Goal: Task Accomplishment & Management: Manage account settings

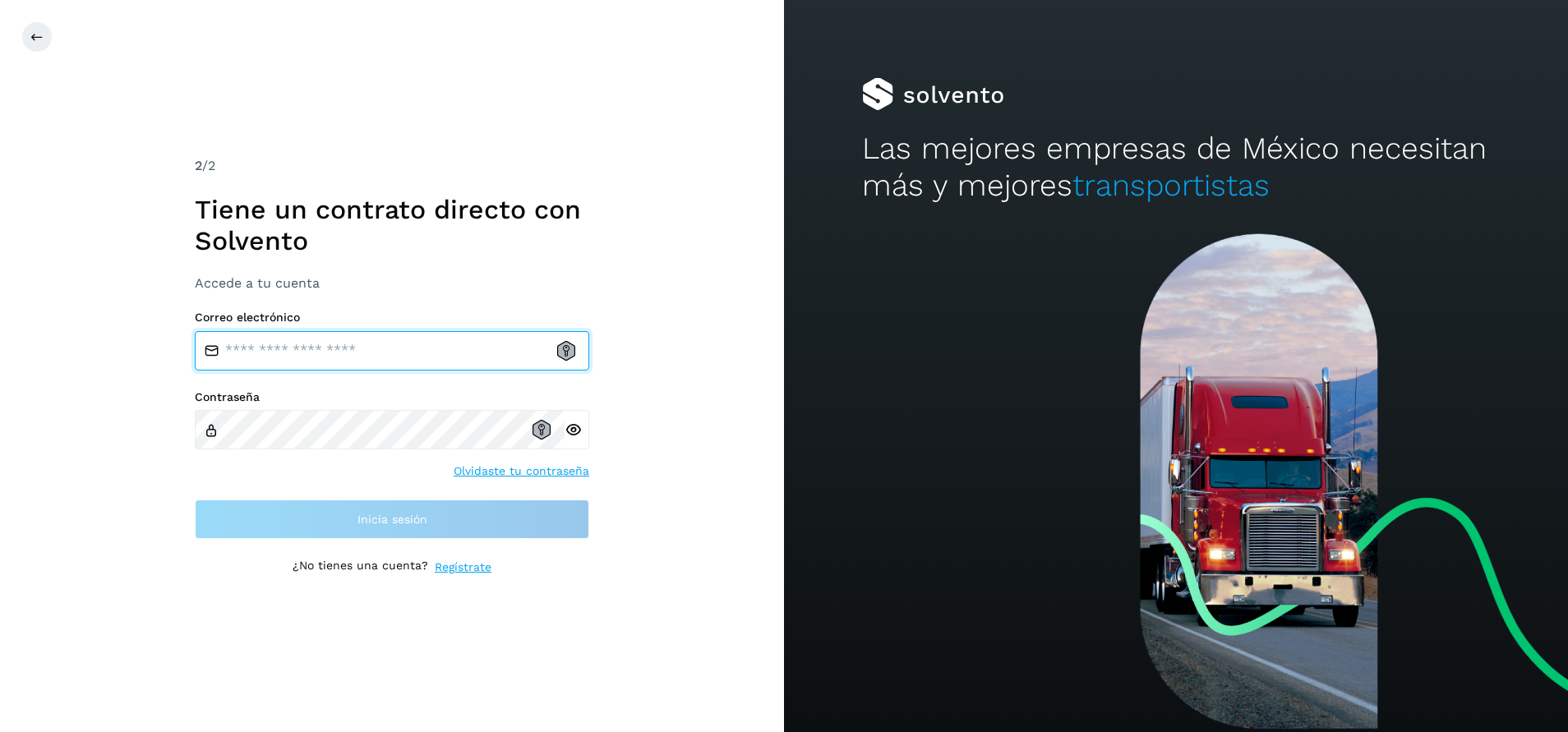
type input "**********"
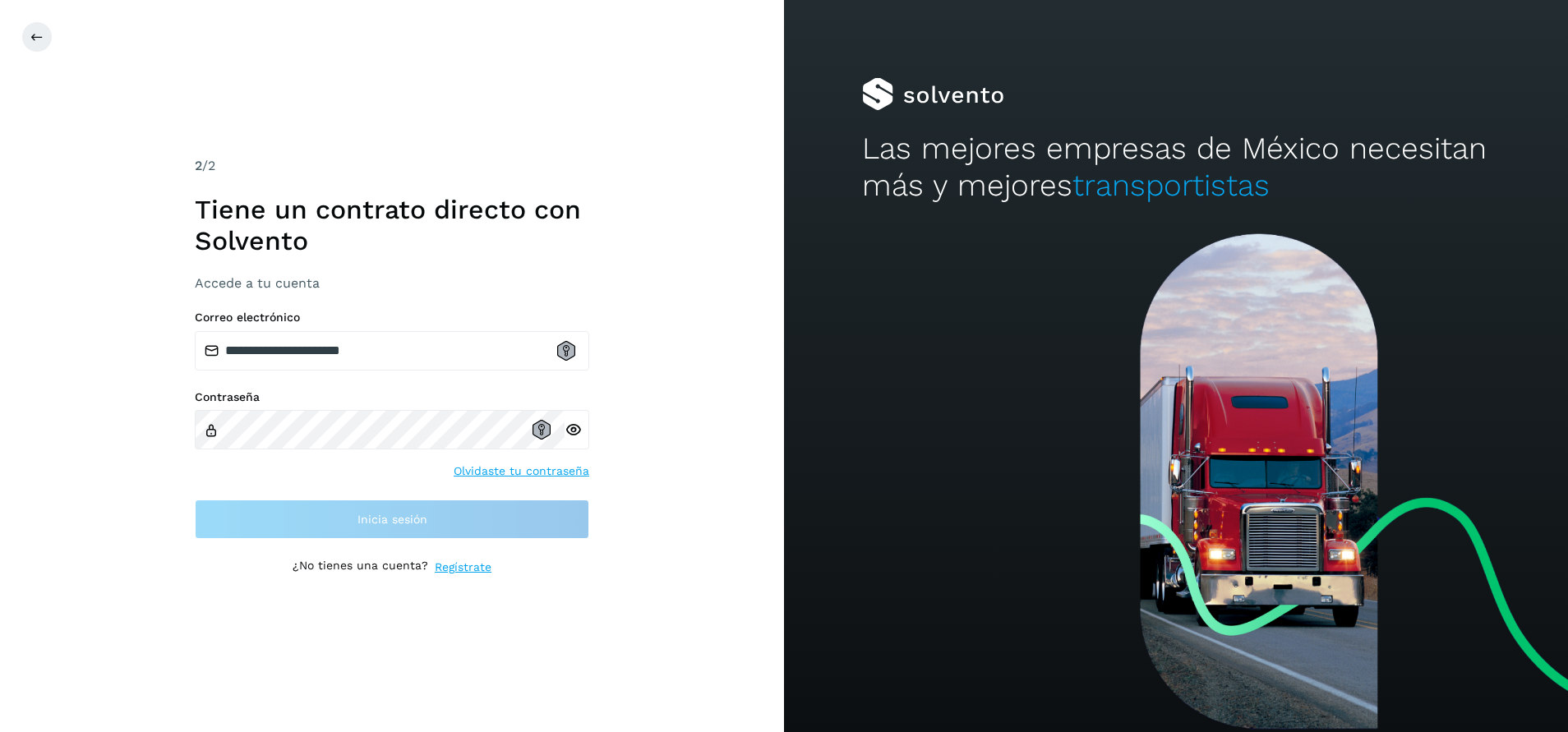
click at [501, 107] on div "**********" at bounding box center [392, 366] width 784 height 732
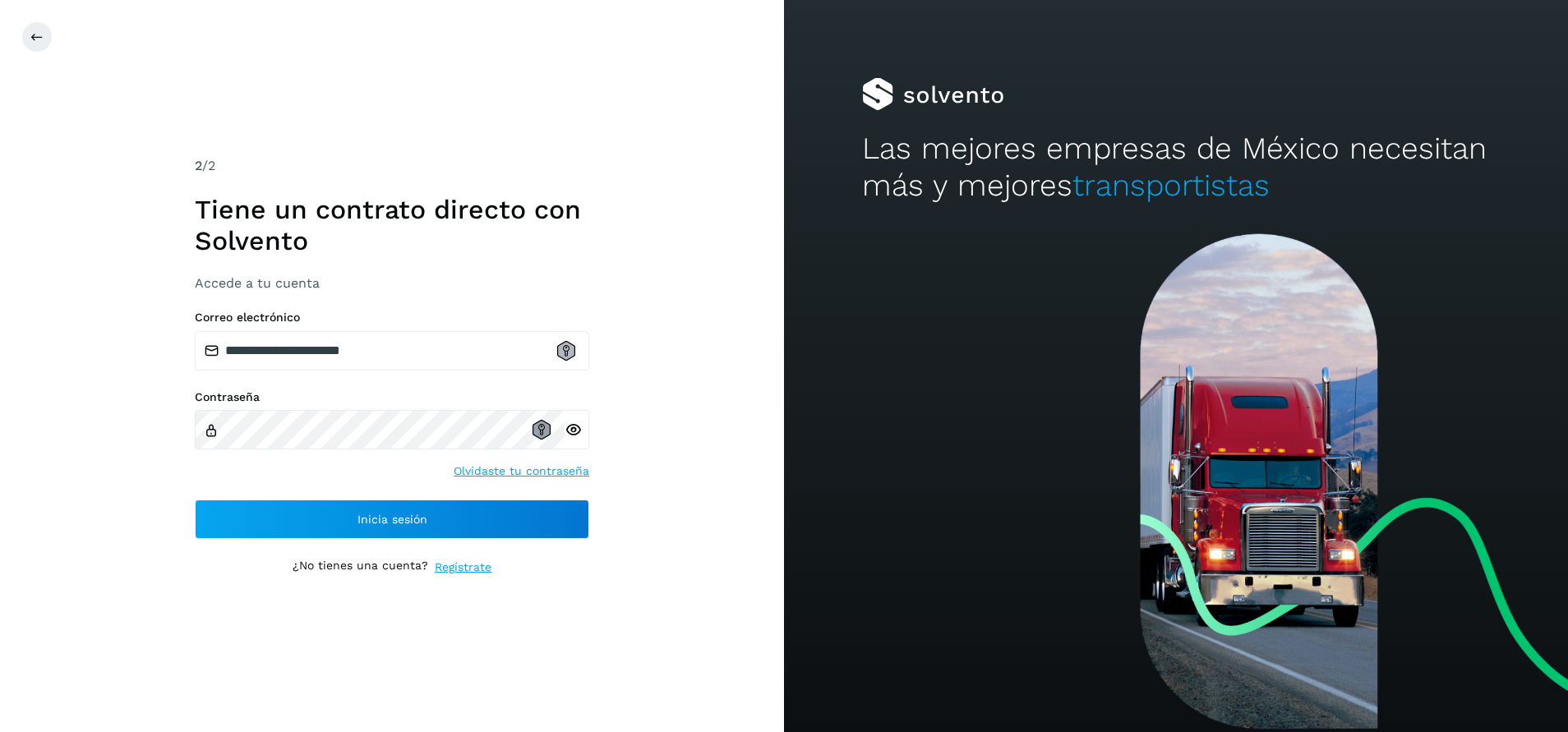
click at [539, 430] on icon at bounding box center [542, 430] width 18 height 20
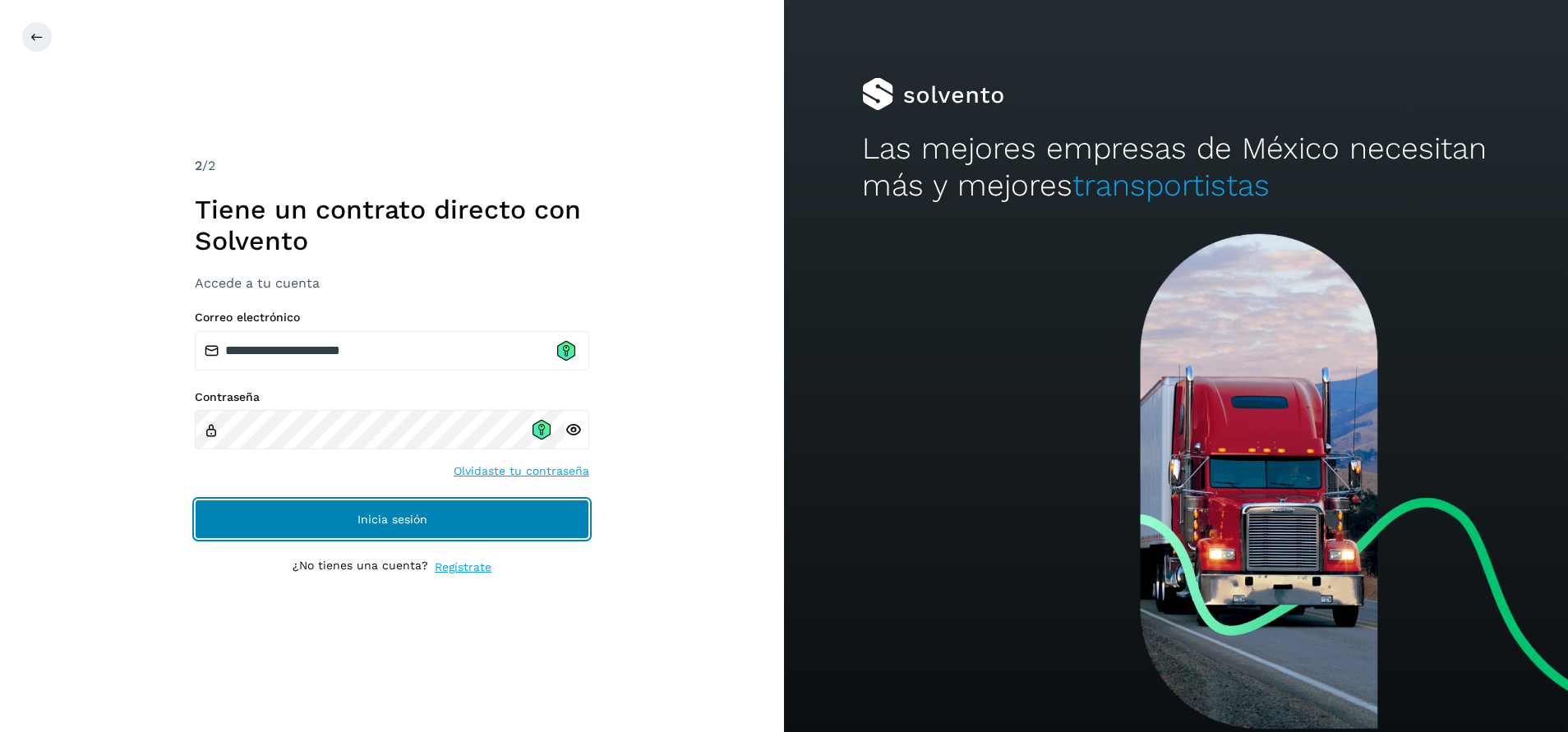
click at [454, 529] on button "Inicia sesión" at bounding box center [392, 520] width 394 height 40
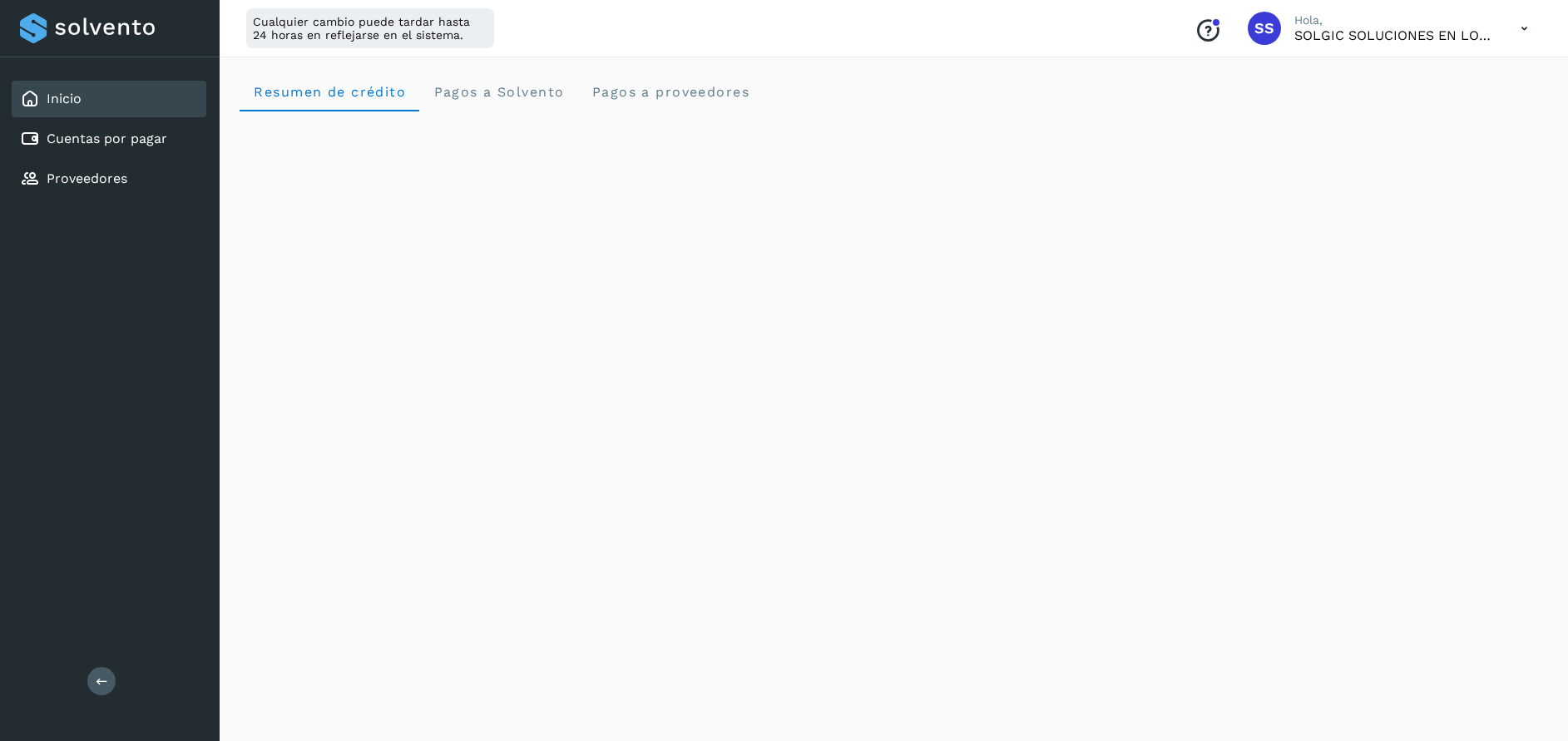
scroll to position [125, 0]
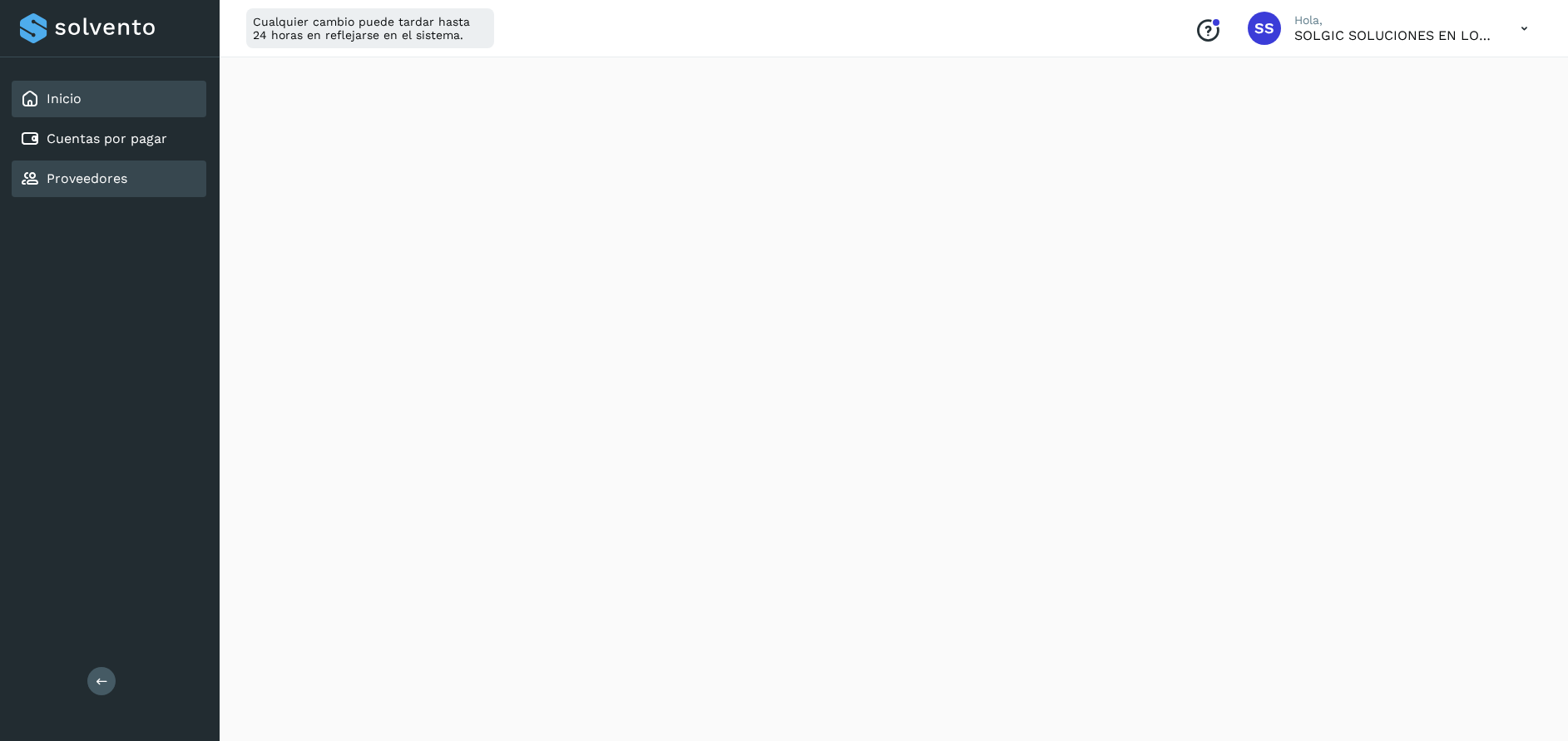
click at [85, 164] on div "Proveedores" at bounding box center [109, 179] width 195 height 37
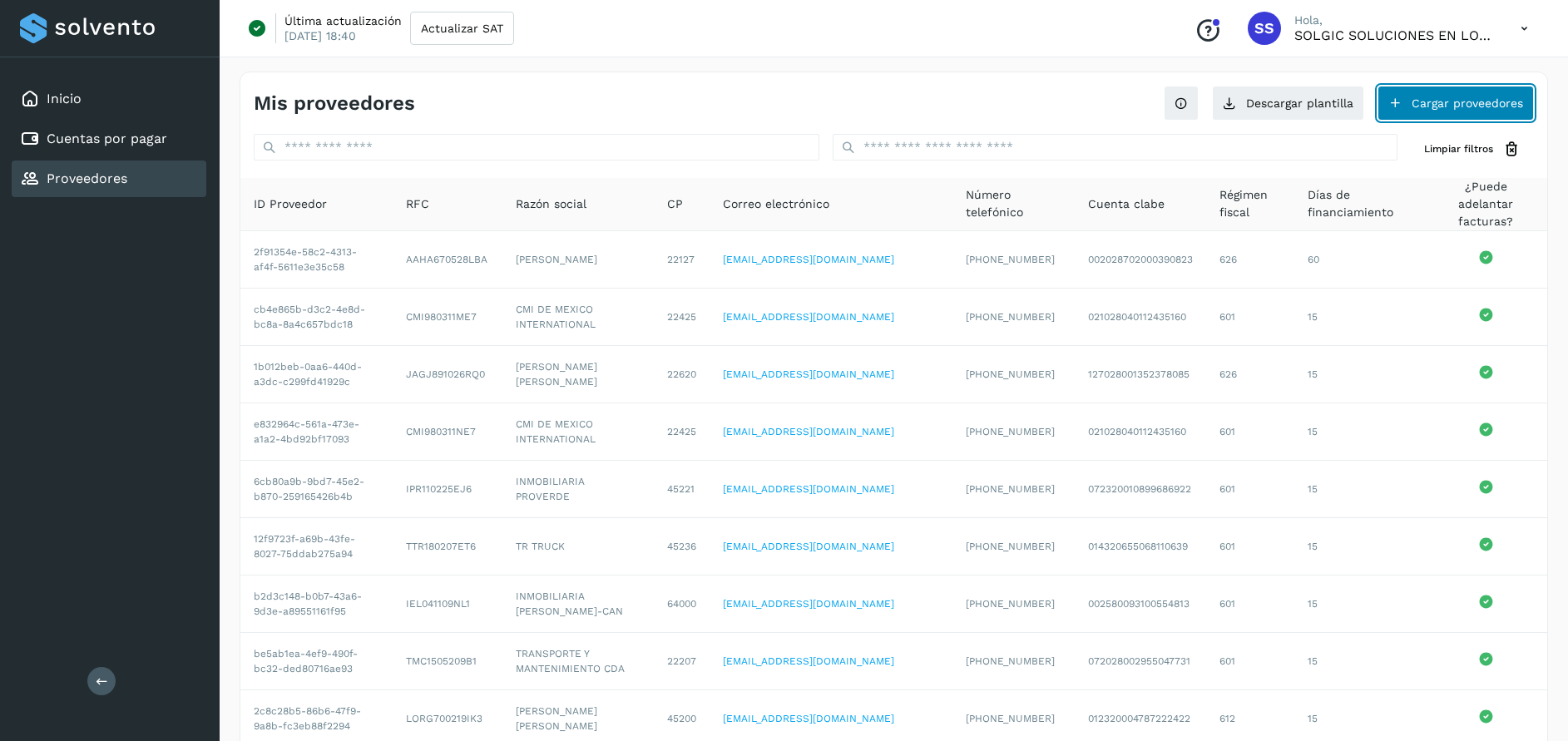
click at [1450, 95] on button "Cargar proveedores" at bounding box center [1455, 103] width 156 height 35
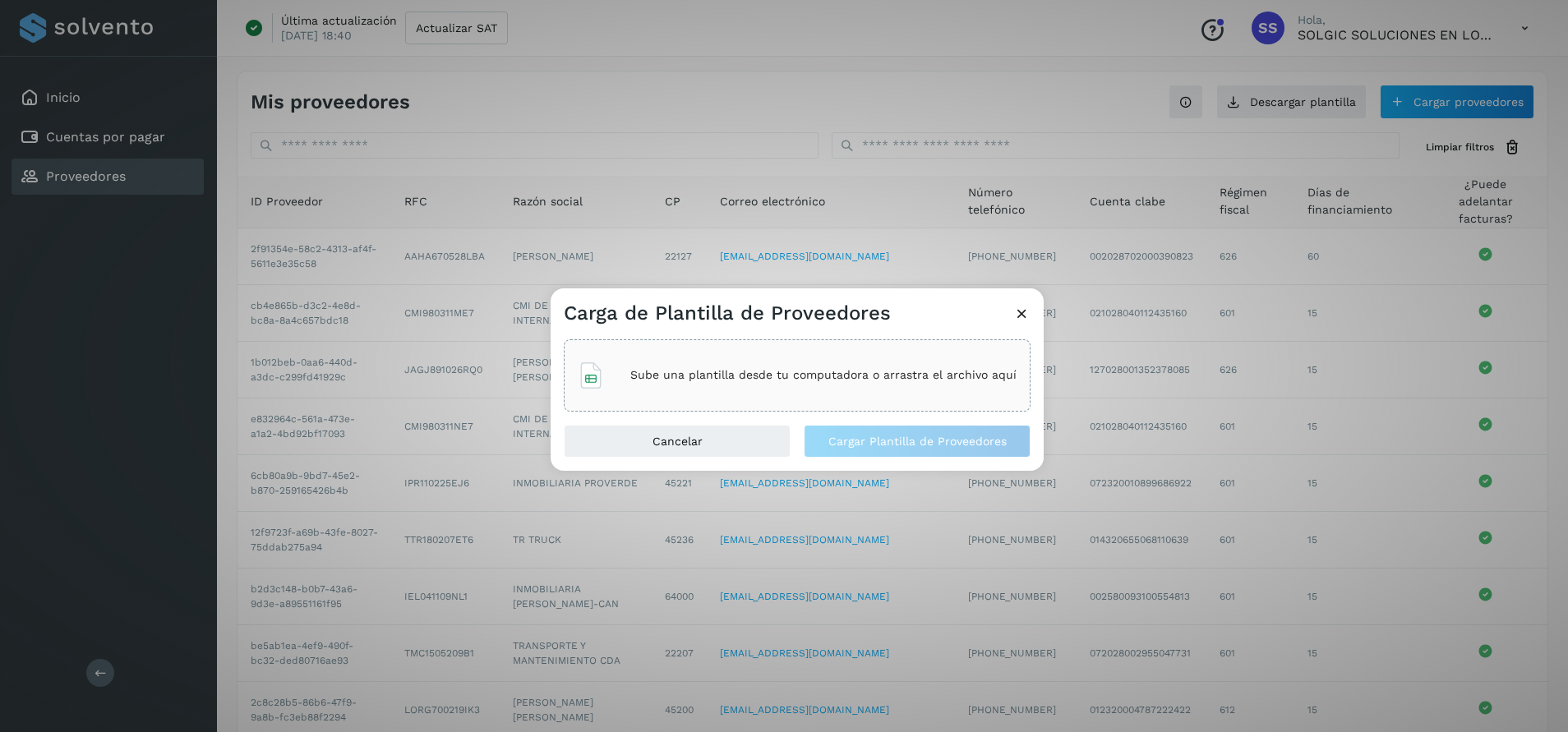
click at [703, 398] on div "Sube una plantilla desde tu computadora o arrastra el archivo aquí" at bounding box center [797, 375] width 467 height 72
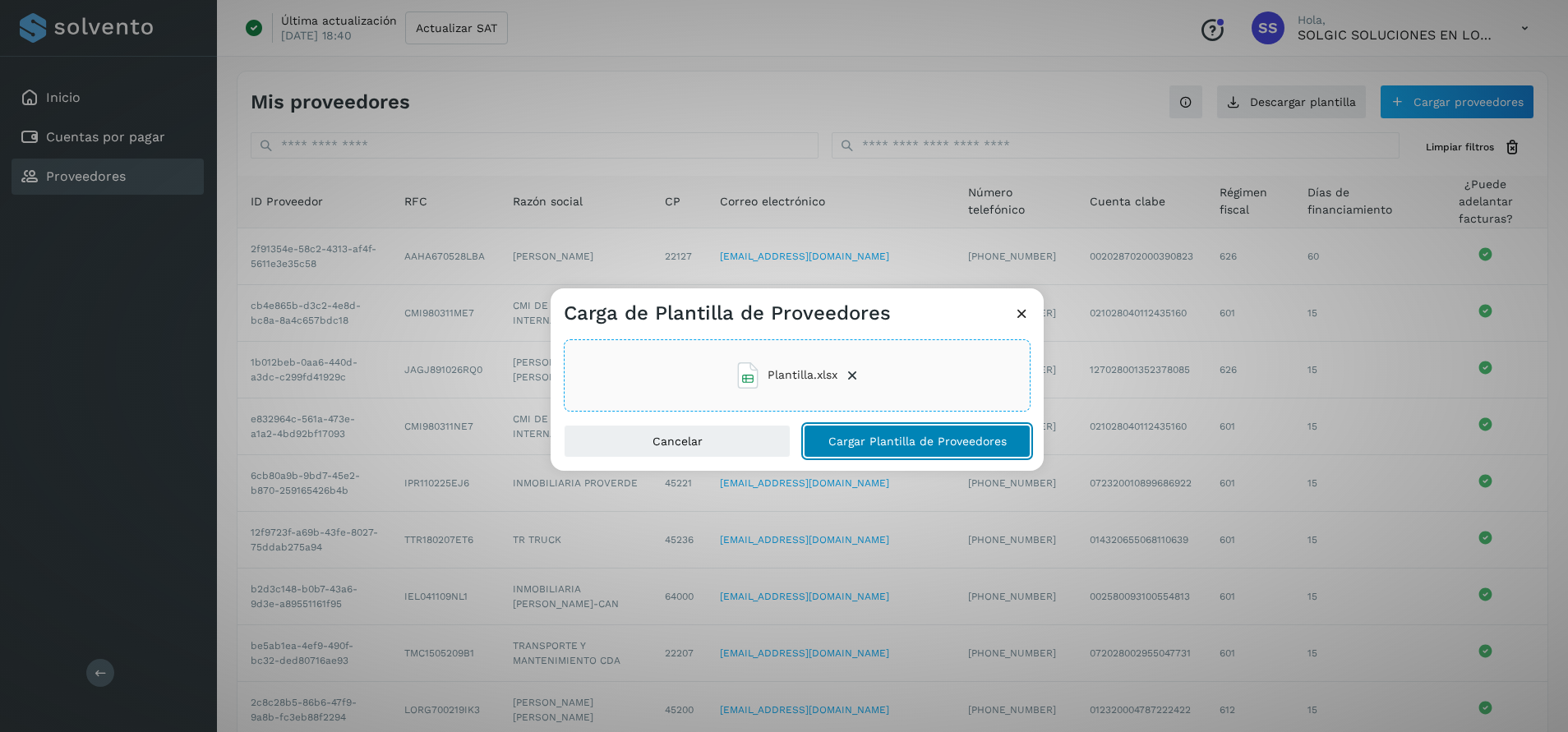
click at [889, 454] on button "Cargar Plantilla de Proveedores" at bounding box center [917, 441] width 227 height 33
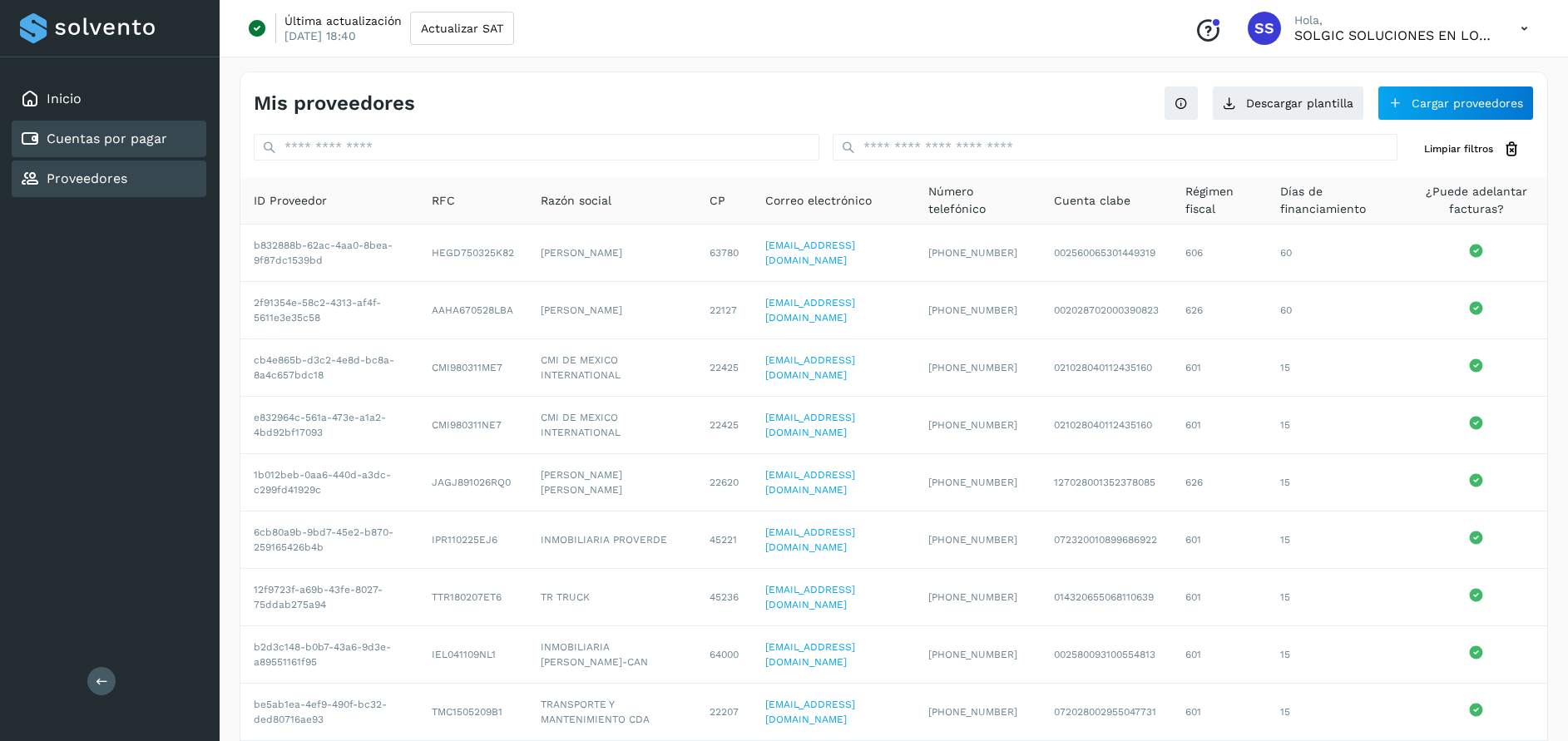
click at [96, 134] on link "Cuentas por pagar" at bounding box center [107, 139] width 121 height 16
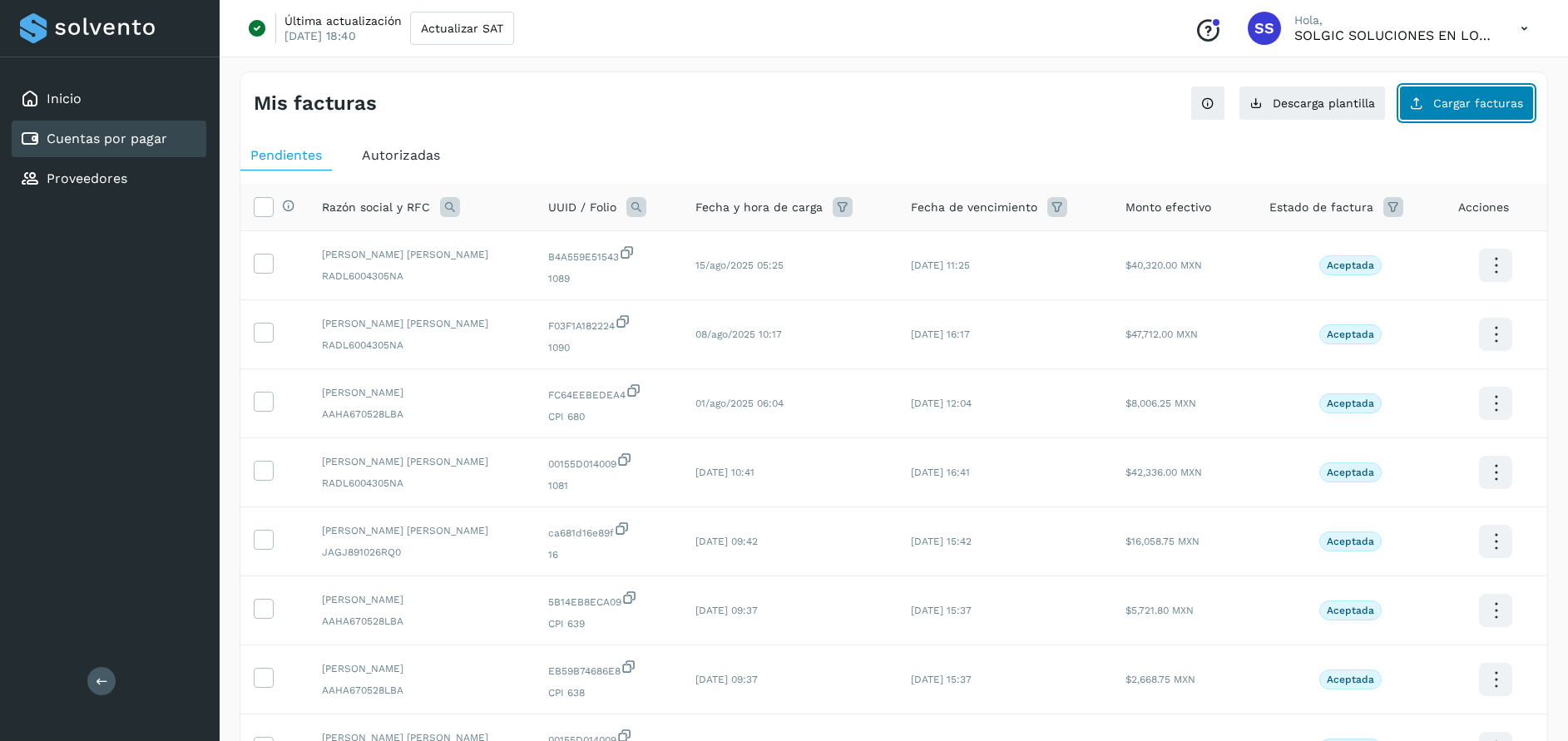
click at [1457, 100] on span "Cargar facturas" at bounding box center [1478, 103] width 89 height 11
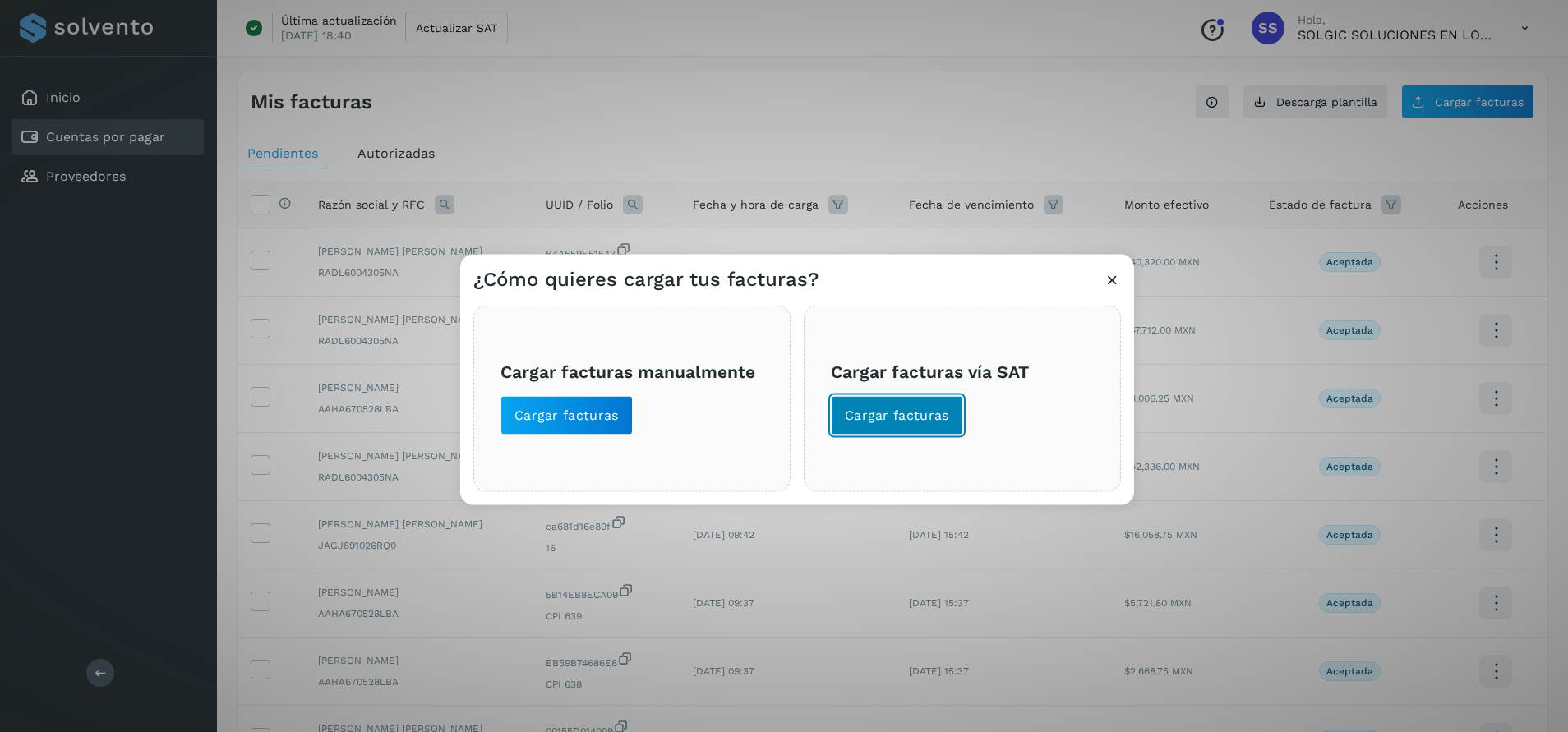
click at [927, 407] on span "Cargar facturas" at bounding box center [897, 414] width 104 height 18
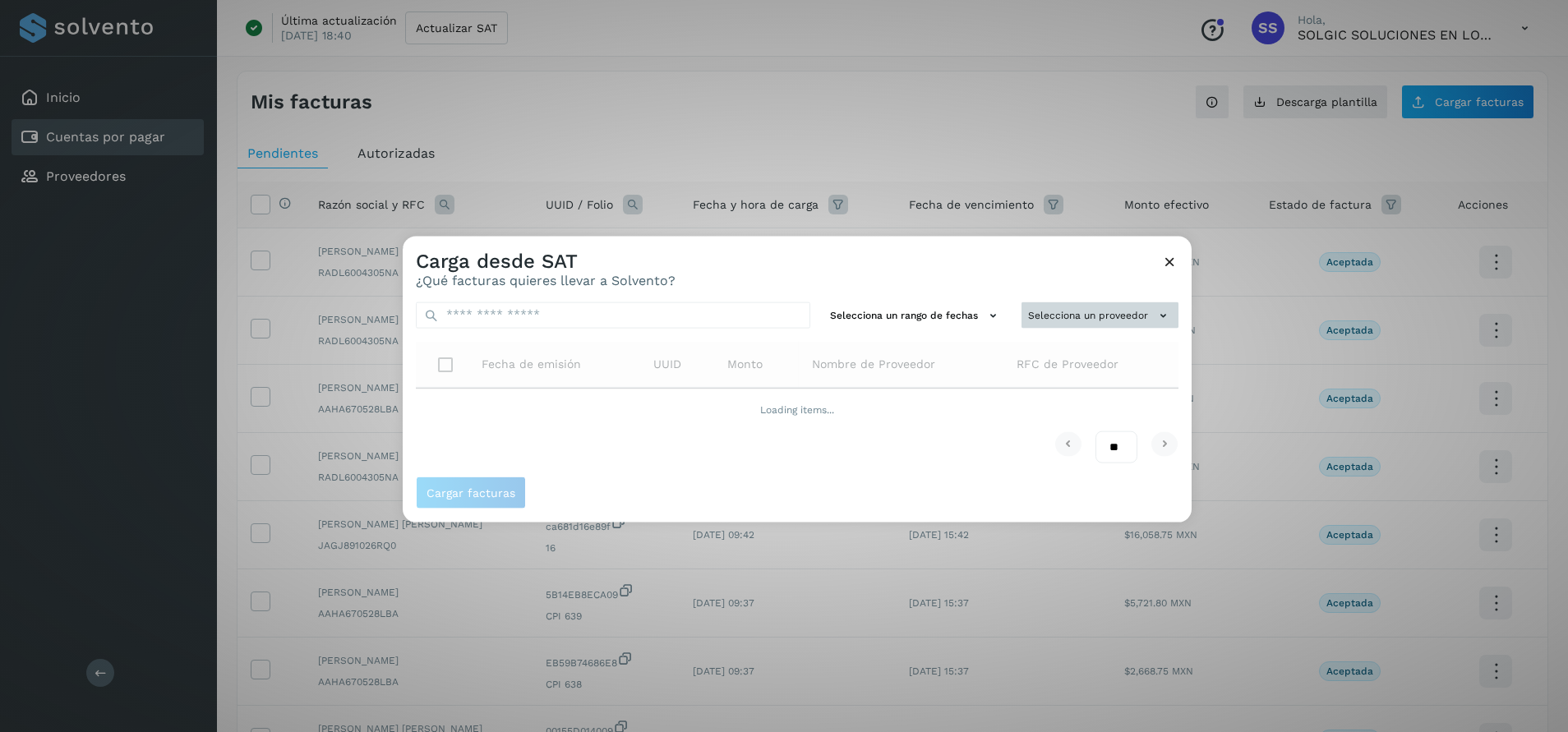
click at [1093, 320] on button "Selecciona un proveedor" at bounding box center [1100, 314] width 157 height 27
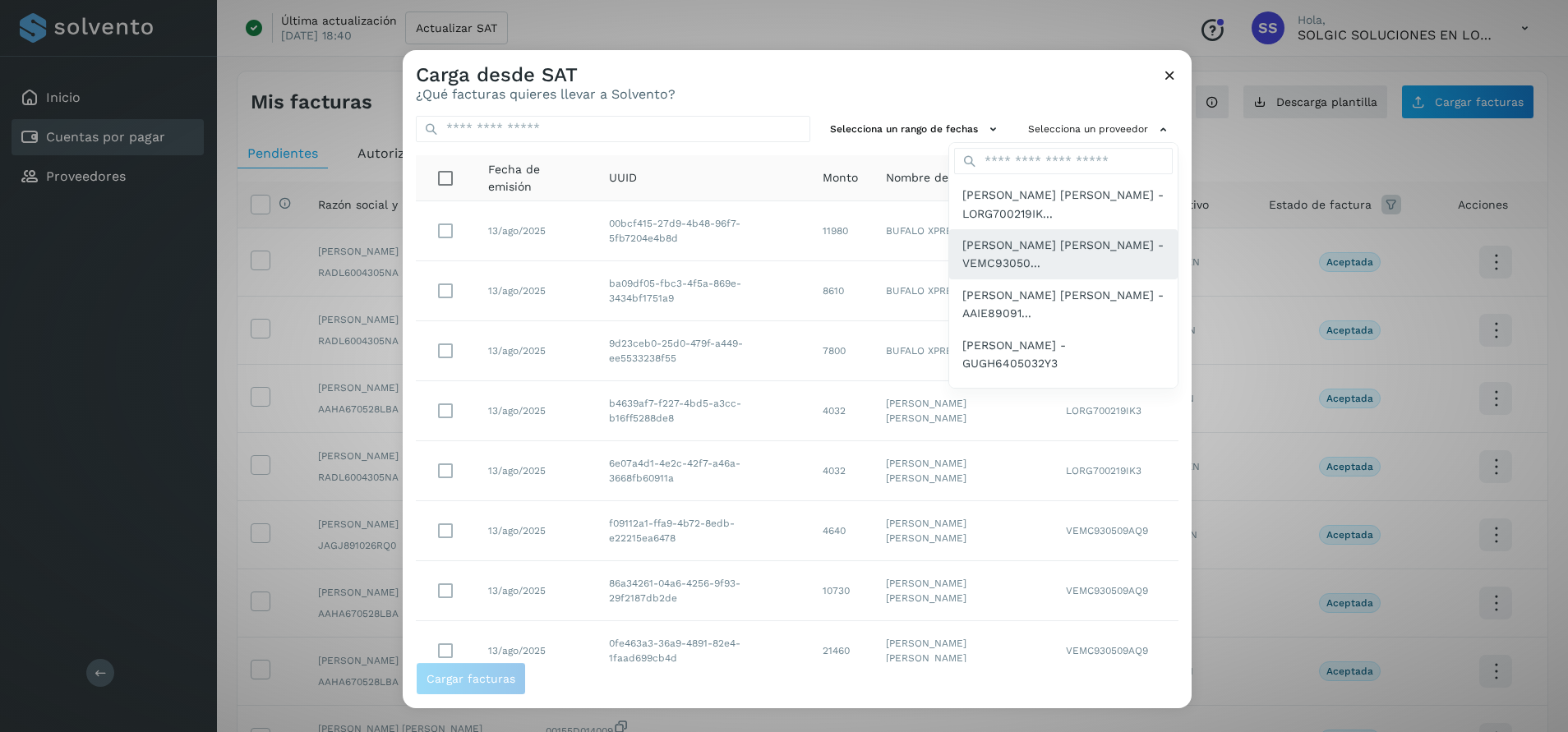
click at [1077, 265] on span "[PERSON_NAME] [PERSON_NAME] - VEMC93050..." at bounding box center [1064, 254] width 202 height 37
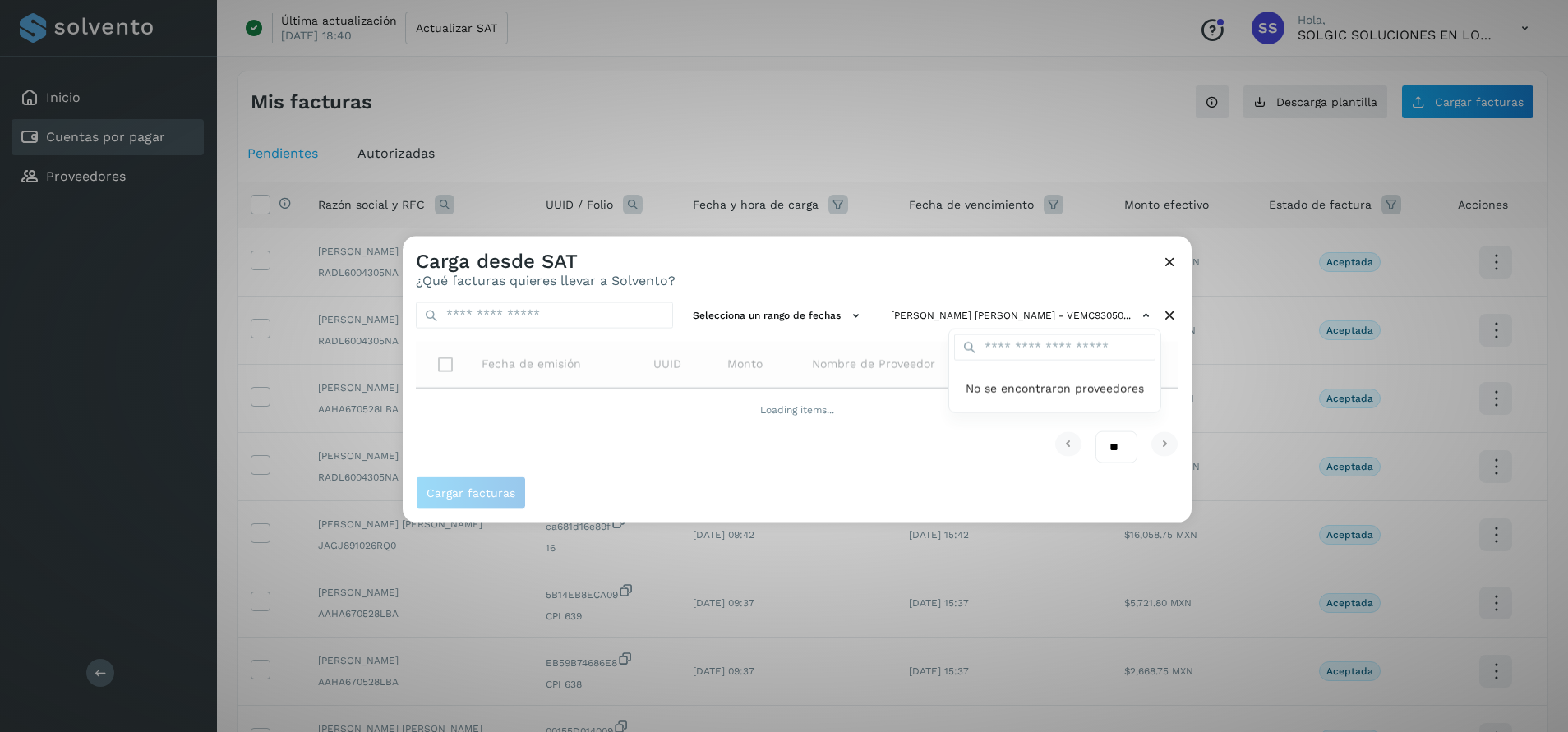
click at [1192, 312] on div "Carga desde SAT ¿Qué facturas quieres llevar a Solvento? Selecciona un rango de…" at bounding box center [784, 366] width 1568 height 732
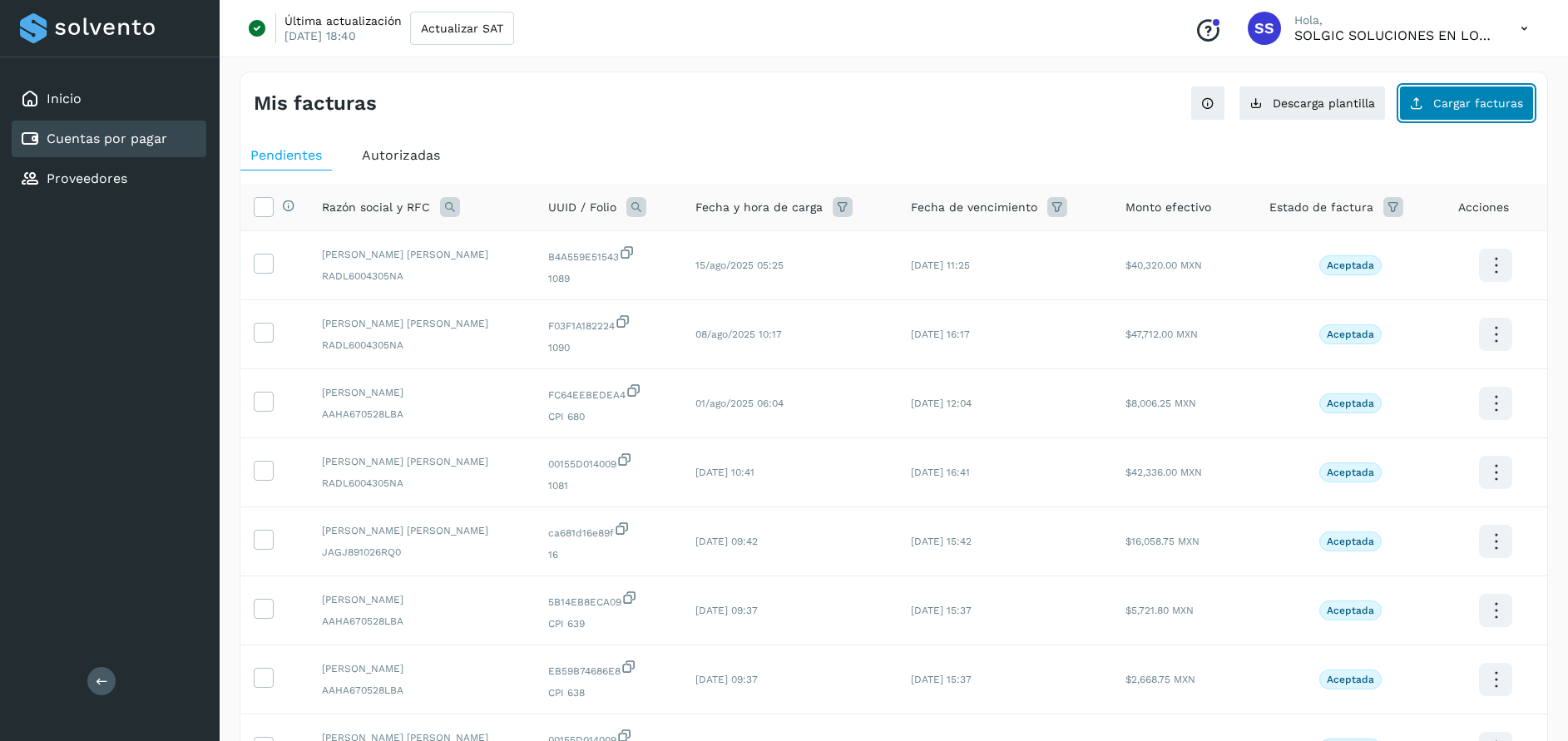
click at [1448, 112] on button "Cargar facturas" at bounding box center [1466, 103] width 135 height 35
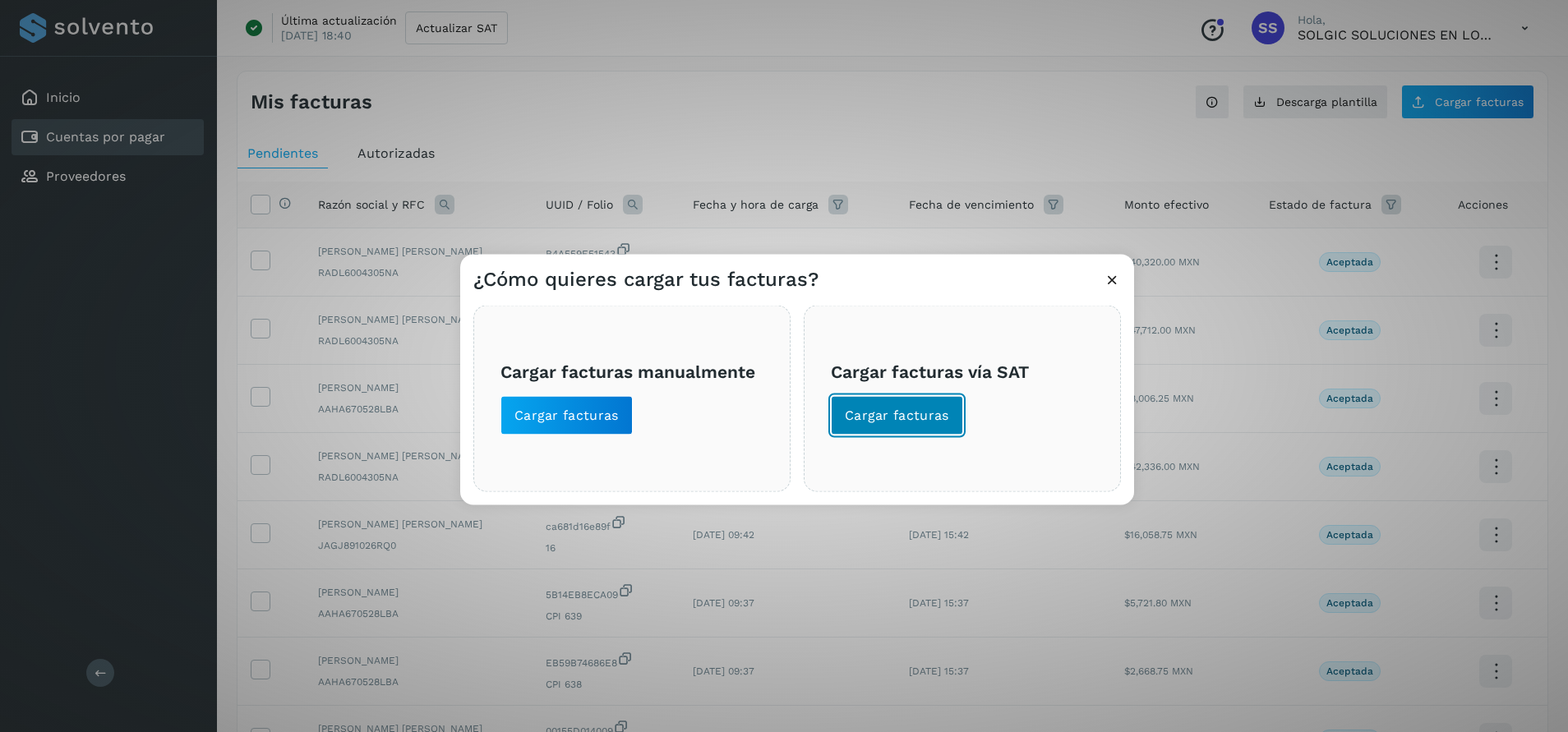
click at [916, 418] on span "Cargar facturas" at bounding box center [897, 414] width 104 height 18
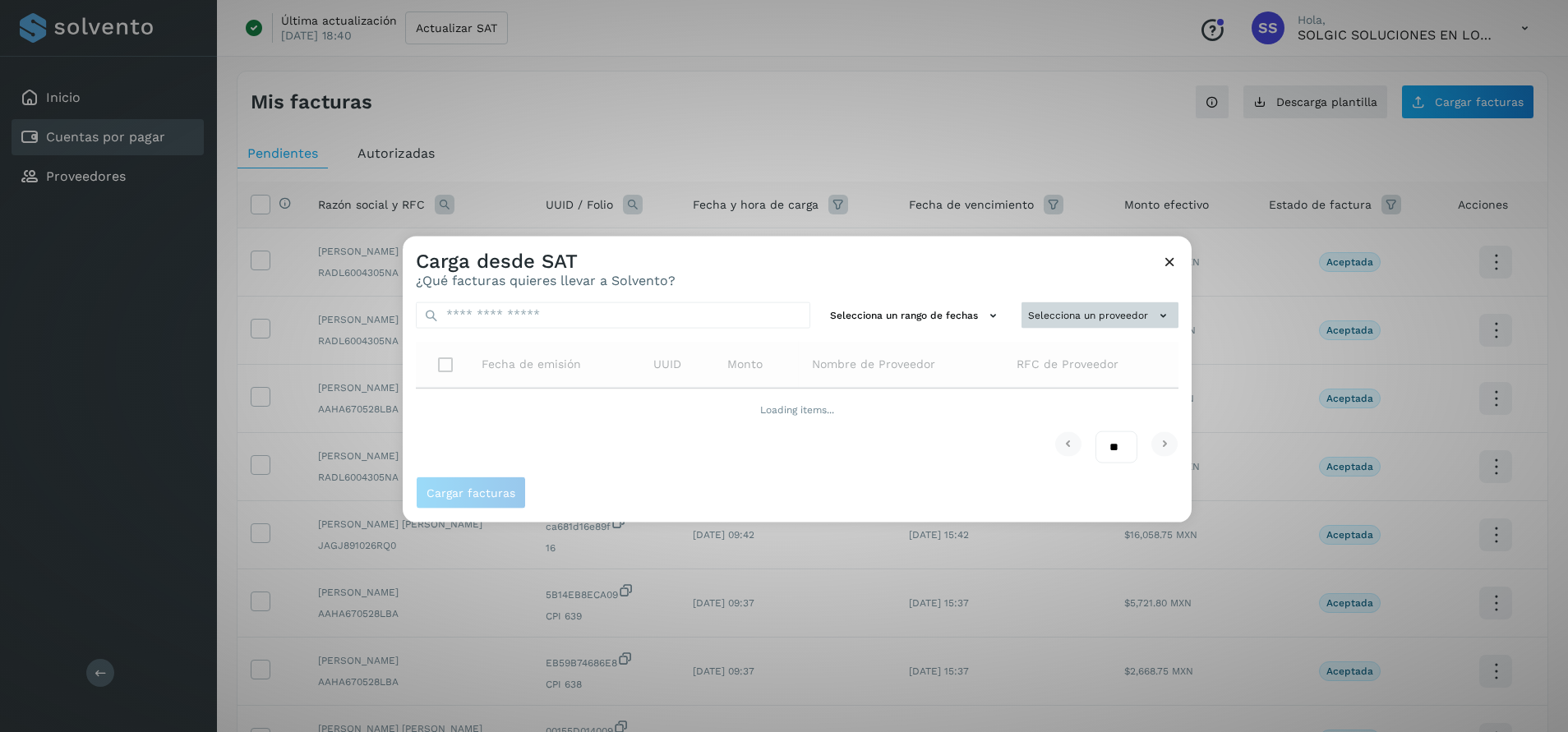
click at [1131, 321] on button "Selecciona un proveedor" at bounding box center [1100, 314] width 157 height 27
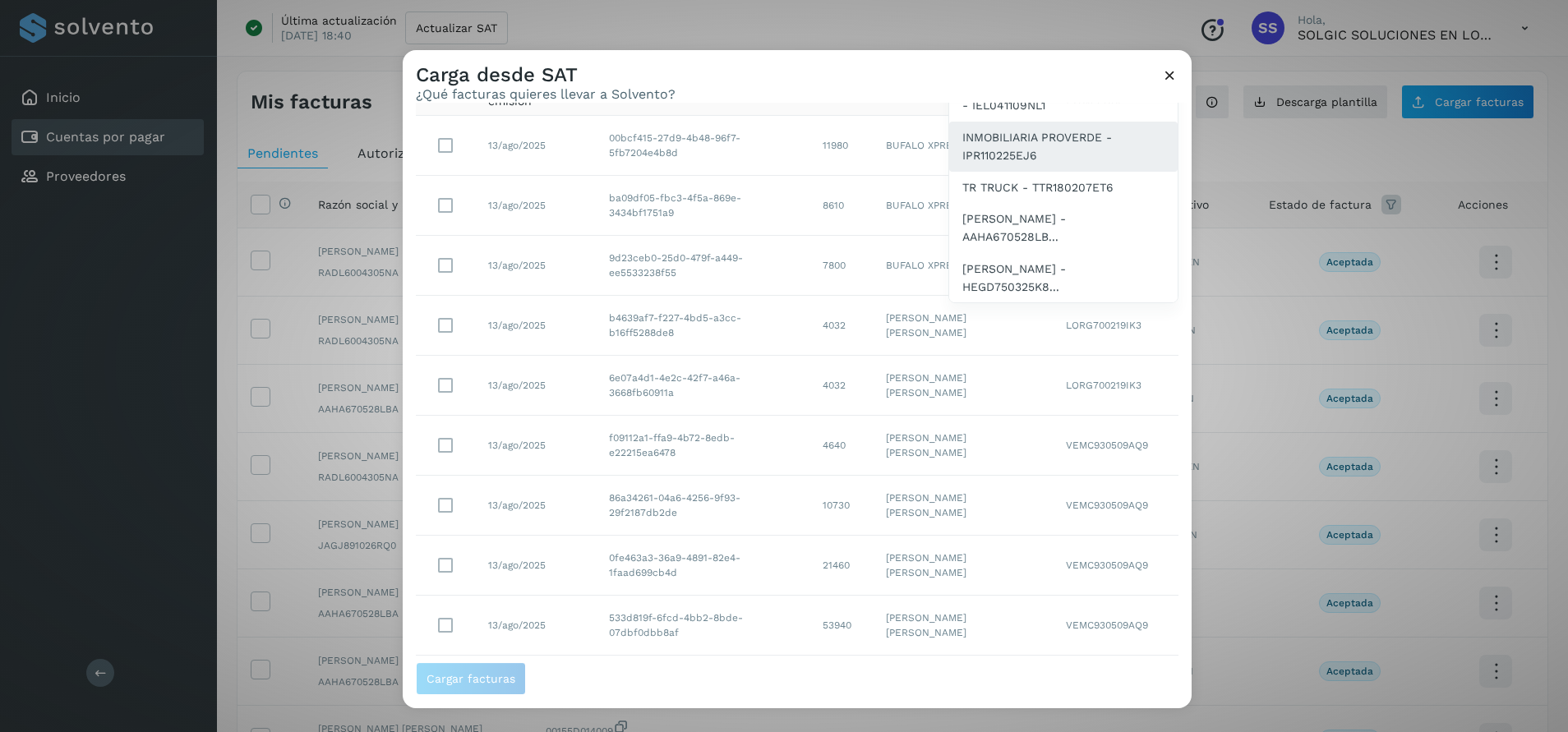
scroll to position [123, 0]
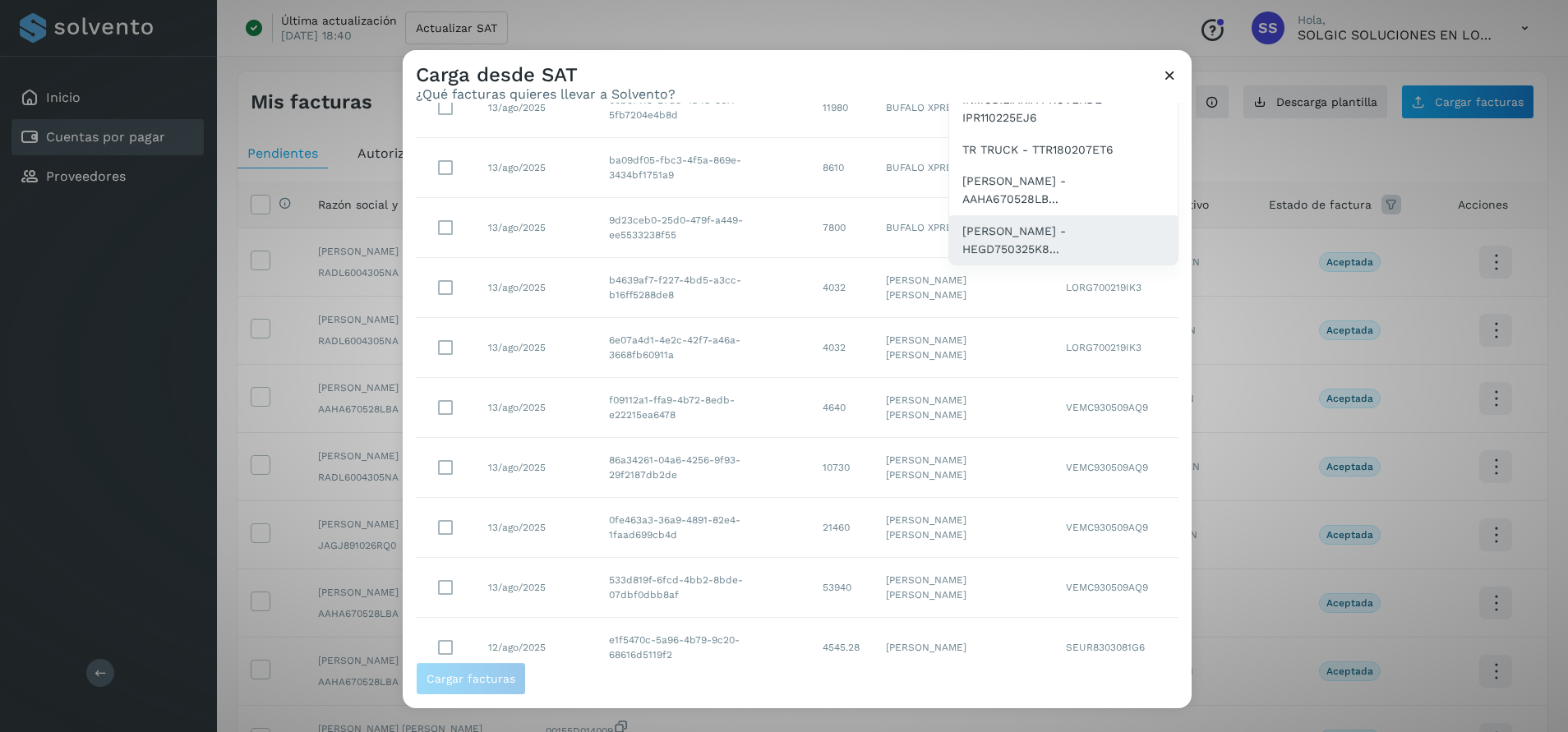
click at [1042, 250] on span "[PERSON_NAME] - HEGD750325K8..." at bounding box center [1064, 240] width 202 height 37
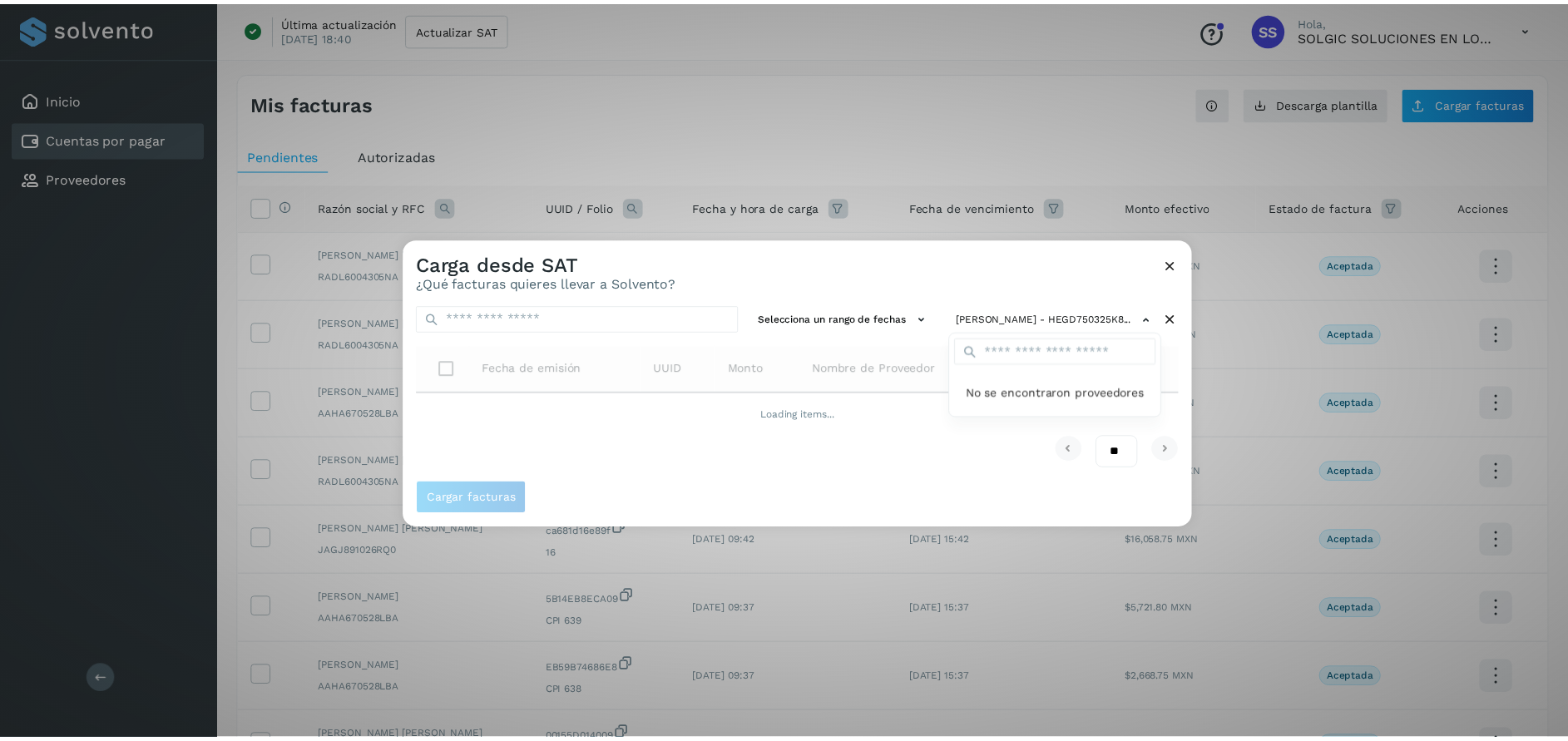
scroll to position [0, 0]
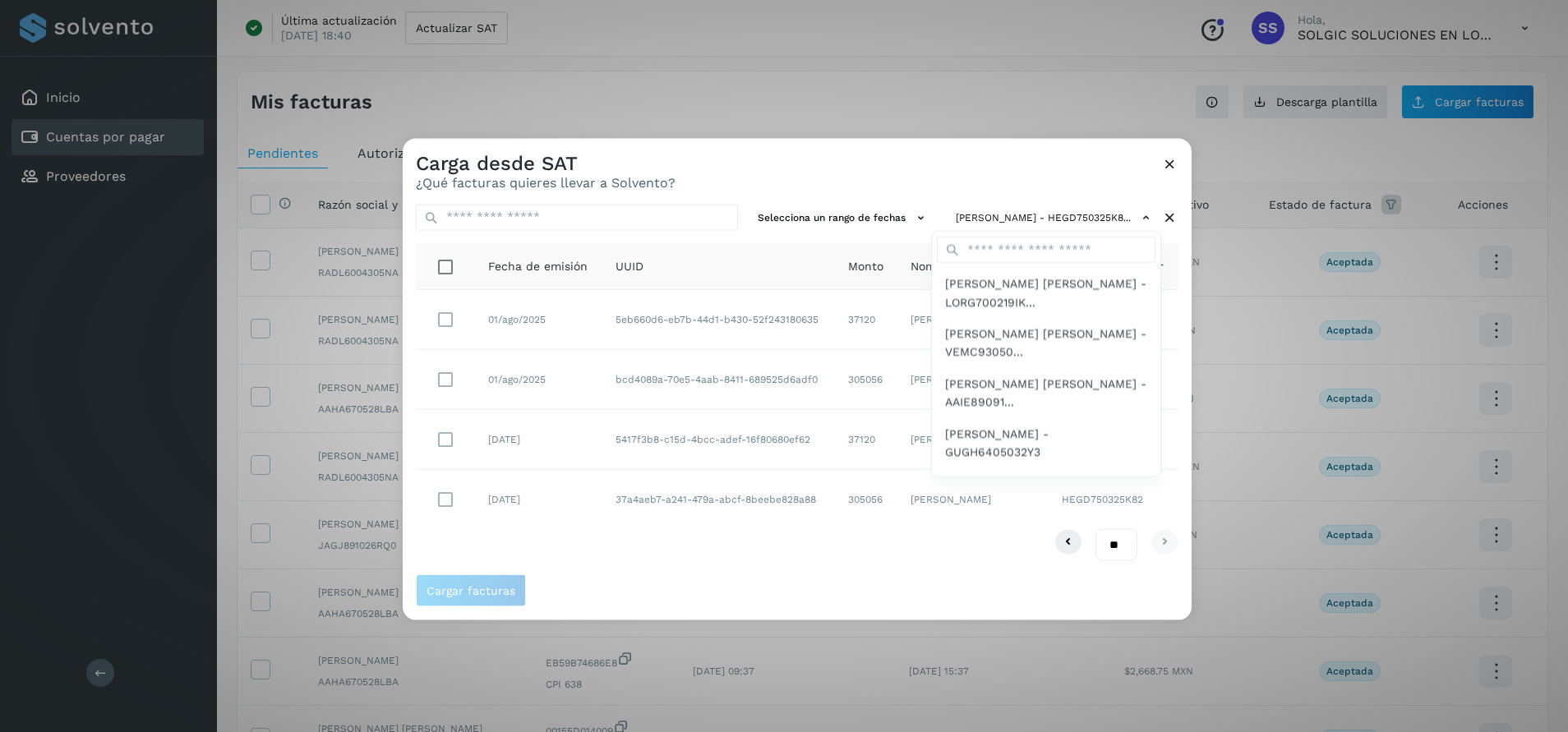
click at [832, 178] on div at bounding box center [1187, 503] width 1568 height 732
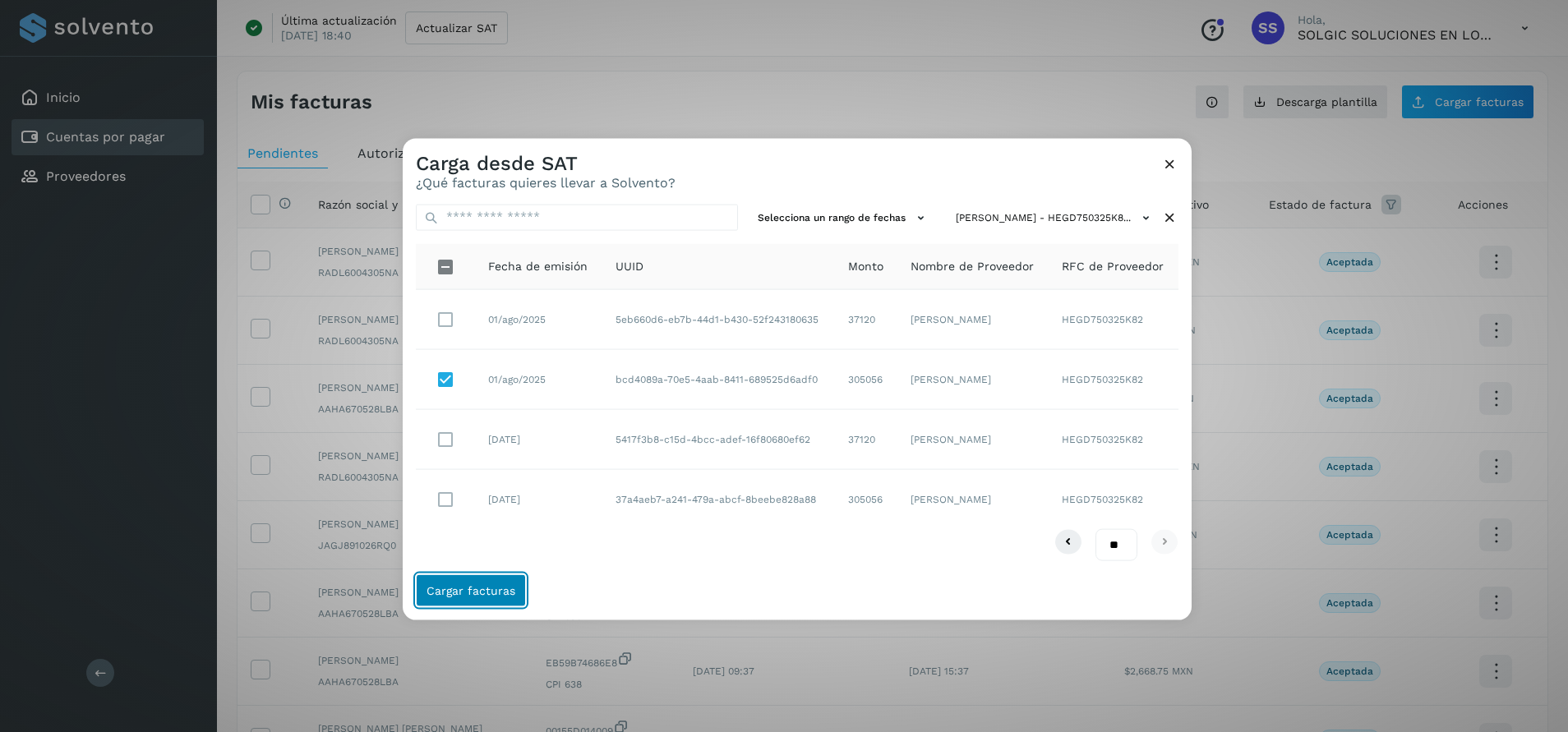
click at [501, 596] on span "Cargar facturas" at bounding box center [471, 590] width 88 height 11
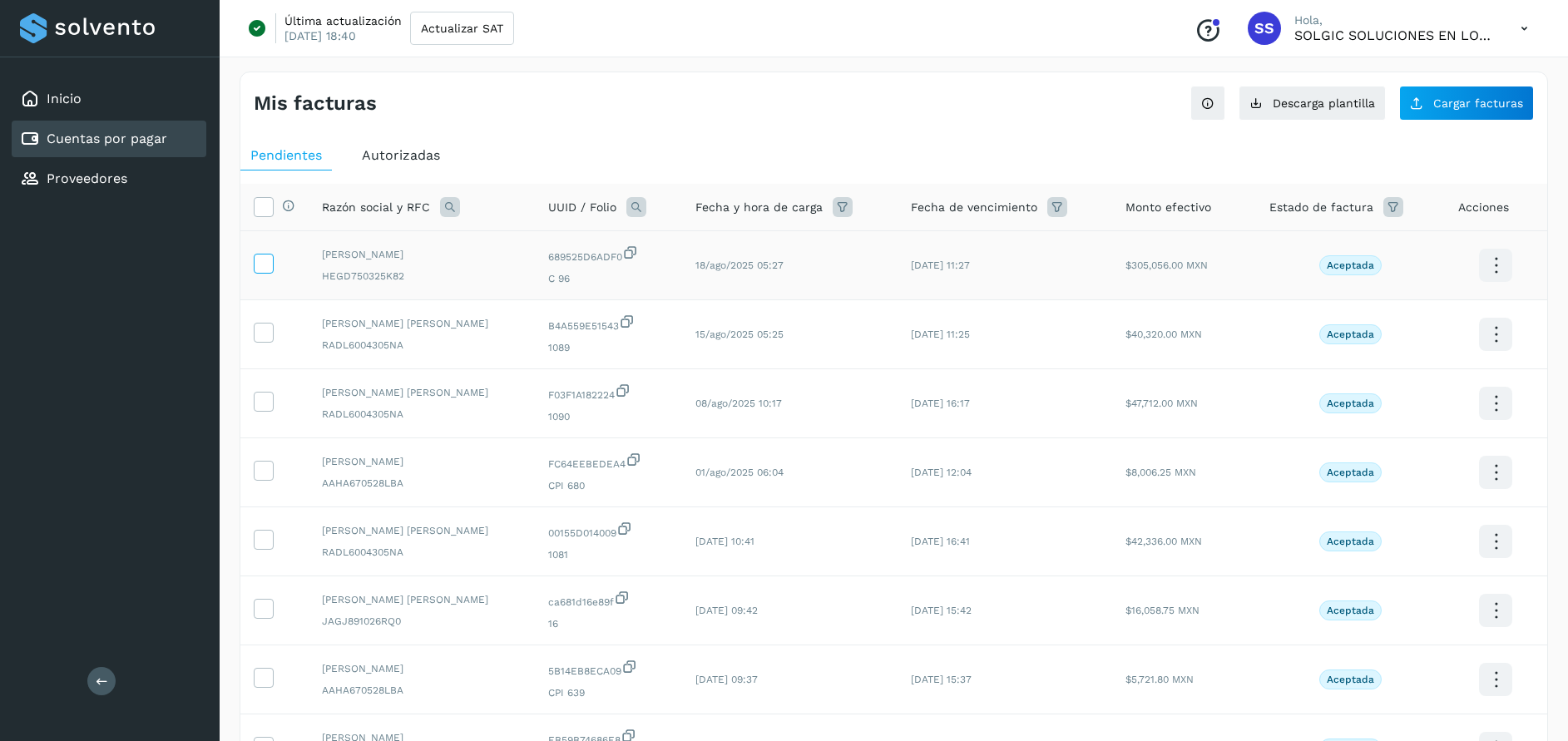
click at [262, 262] on icon at bounding box center [263, 262] width 18 height 18
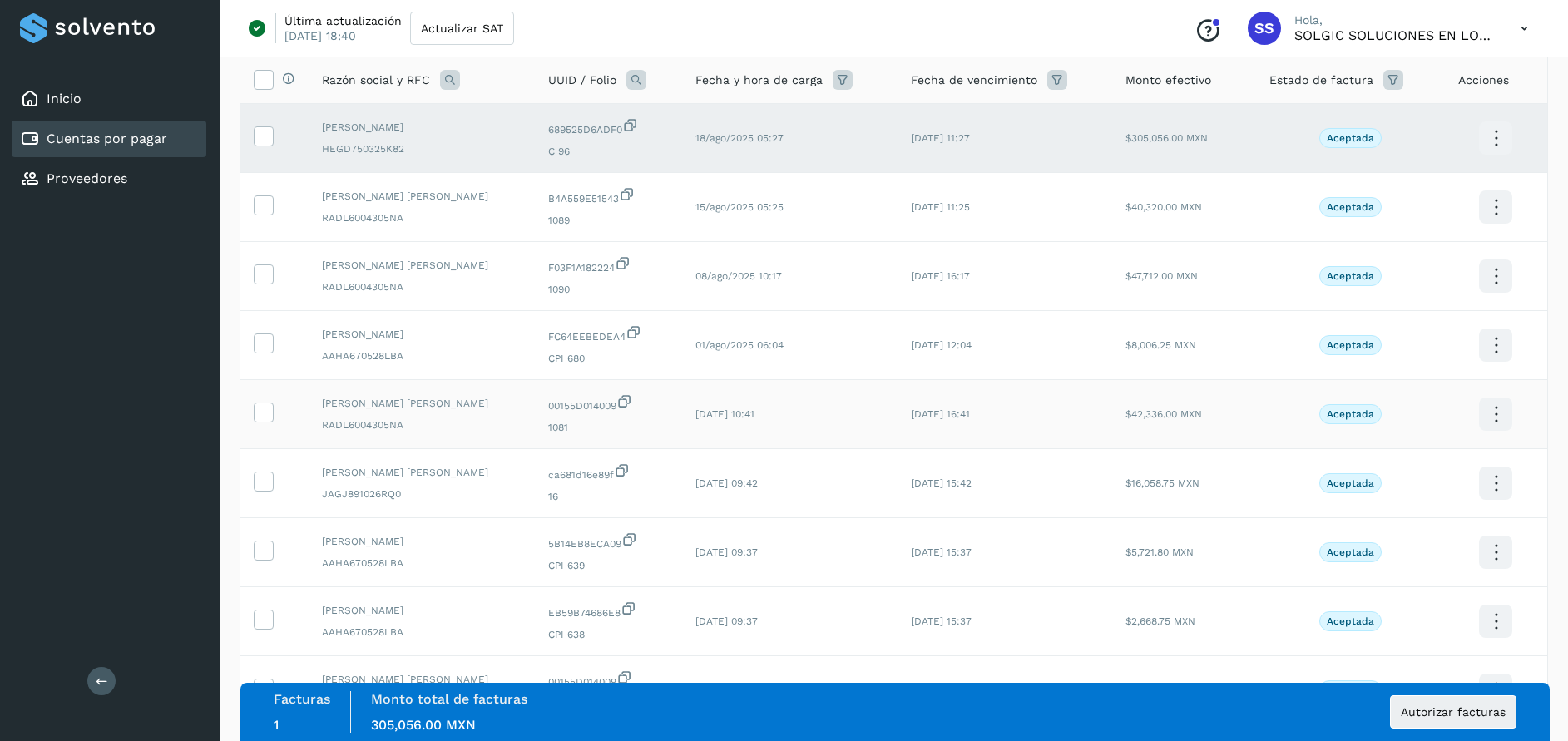
scroll to position [322, 0]
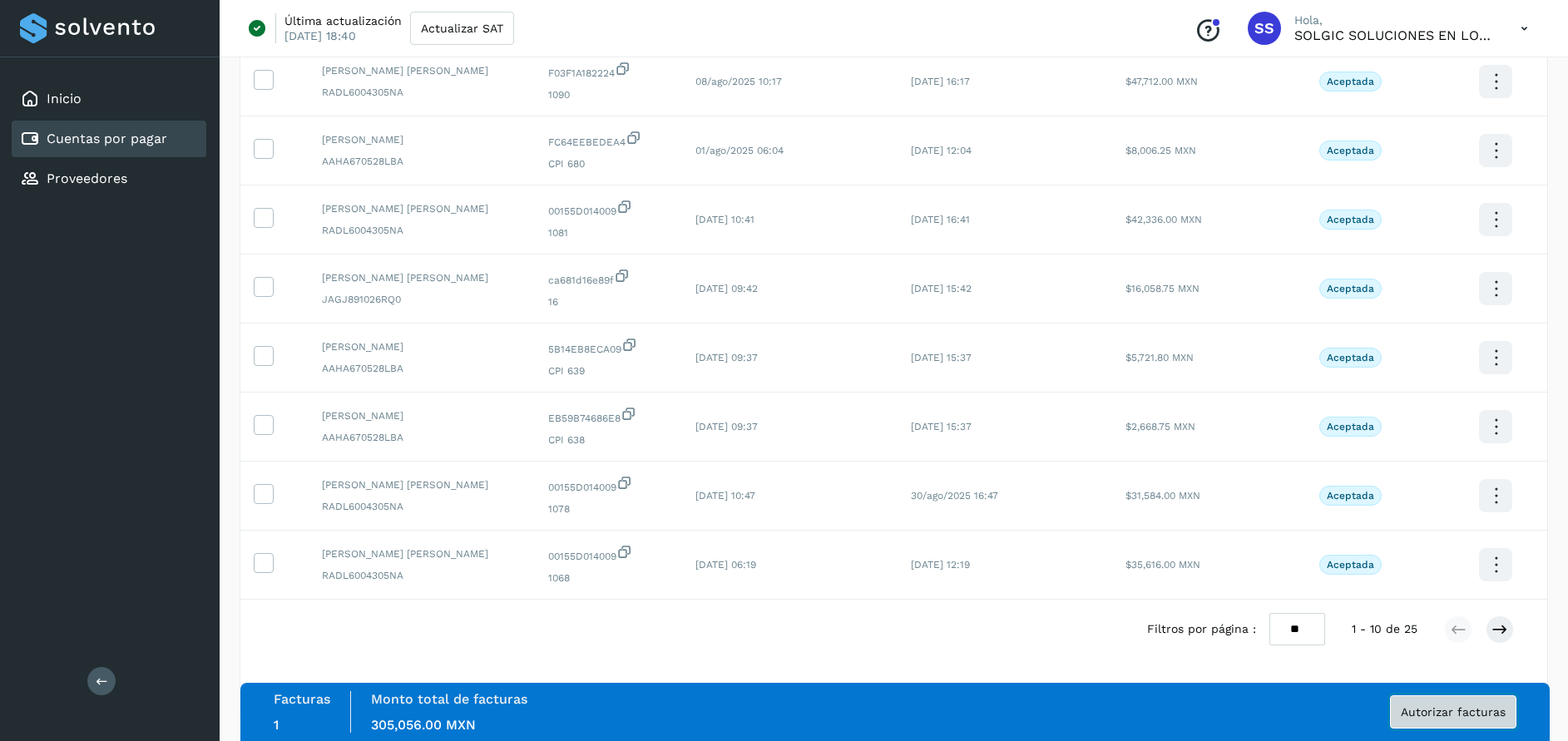
click at [1465, 718] on button "Autorizar facturas" at bounding box center [1453, 712] width 126 height 33
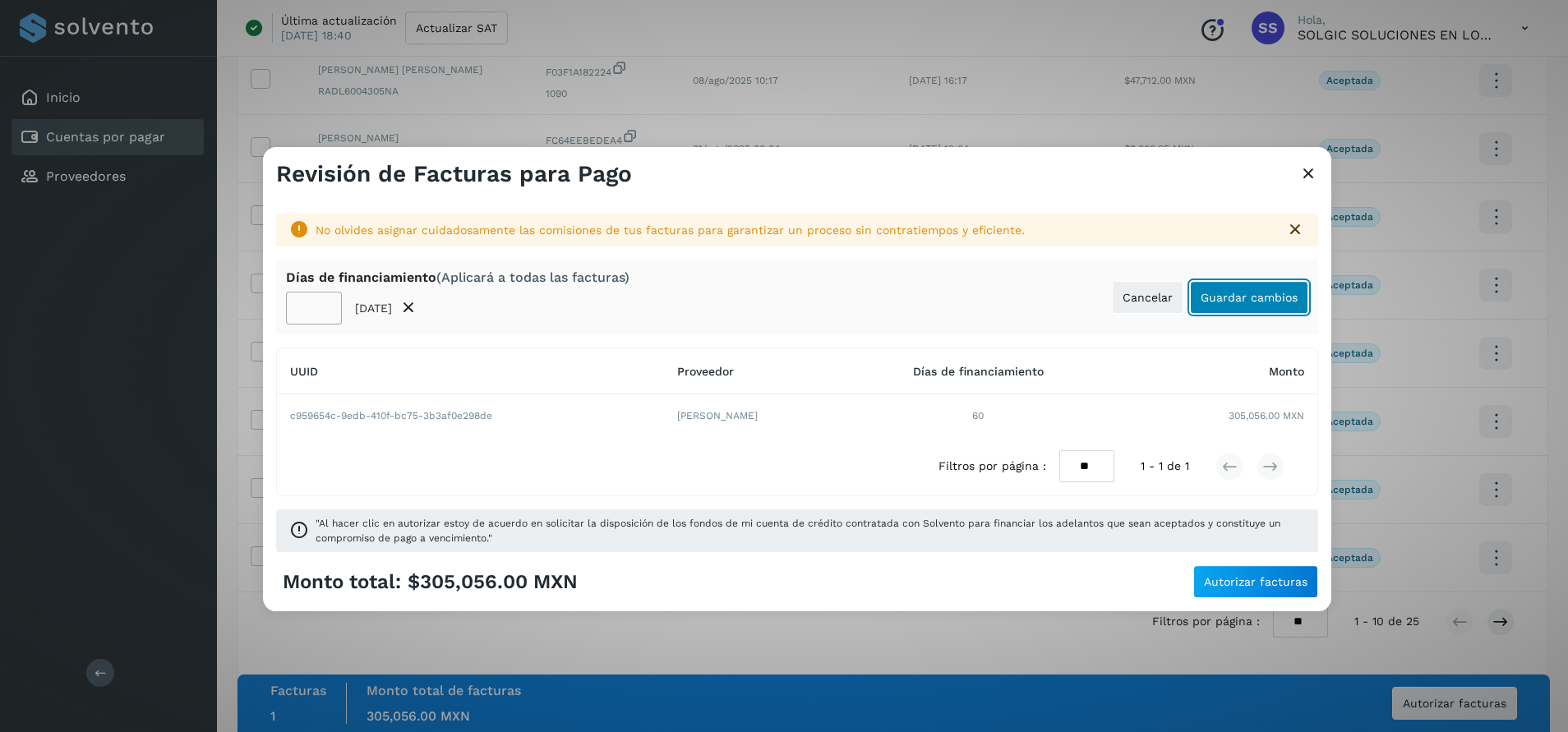
click at [1274, 299] on span "Guardar cambios" at bounding box center [1250, 297] width 97 height 11
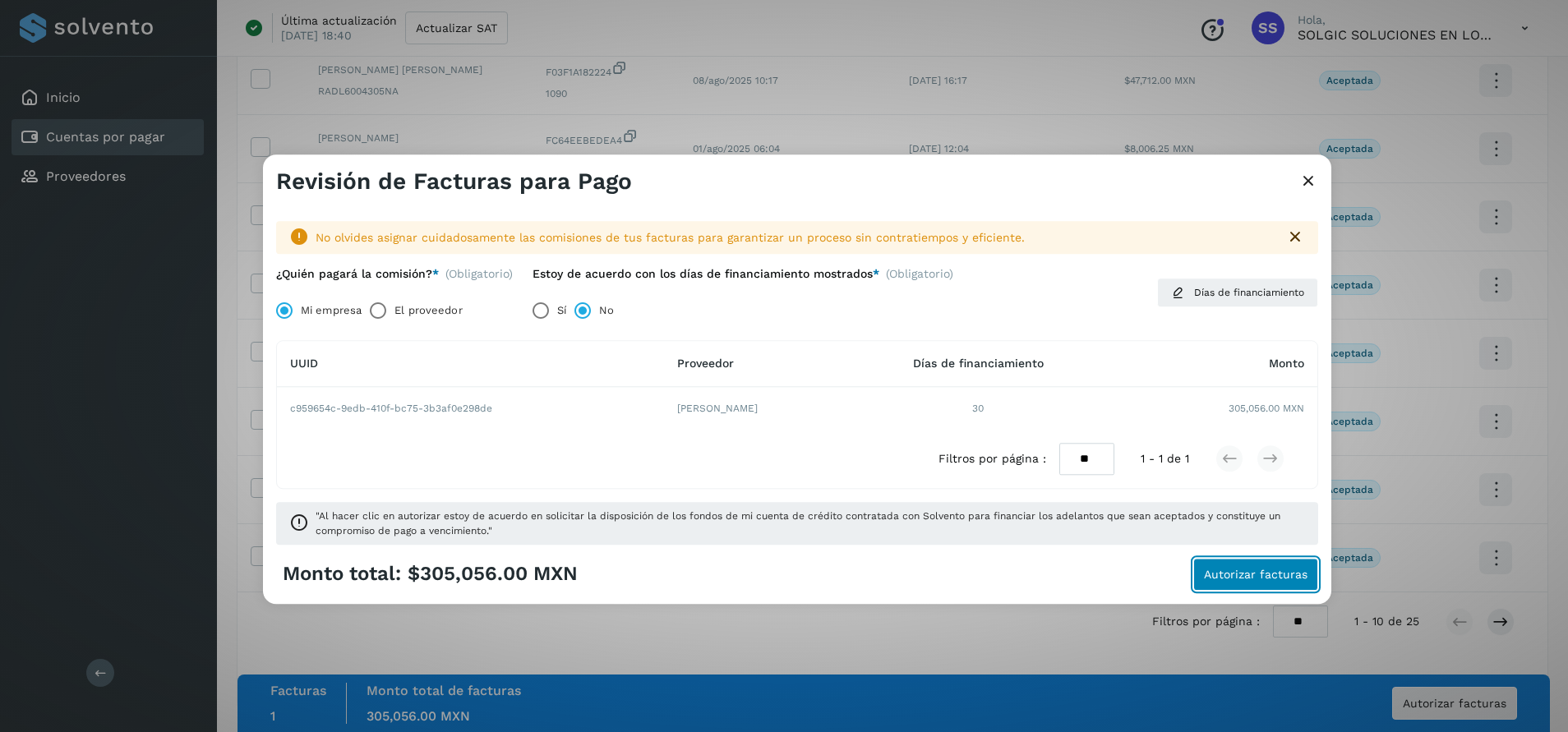
click at [1228, 573] on span "Autorizar facturas" at bounding box center [1255, 573] width 103 height 11
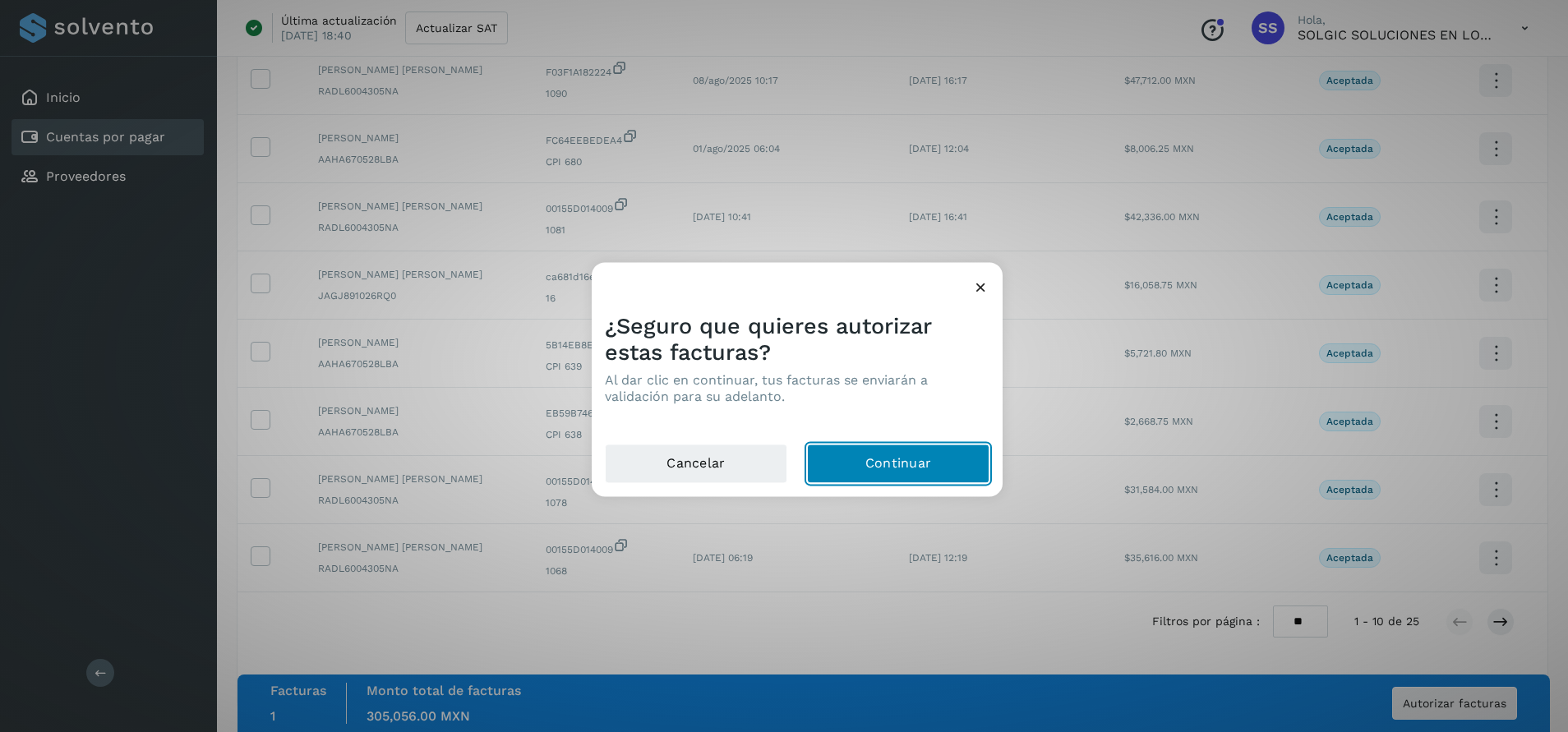
click at [942, 459] on button "Continuar" at bounding box center [898, 463] width 183 height 40
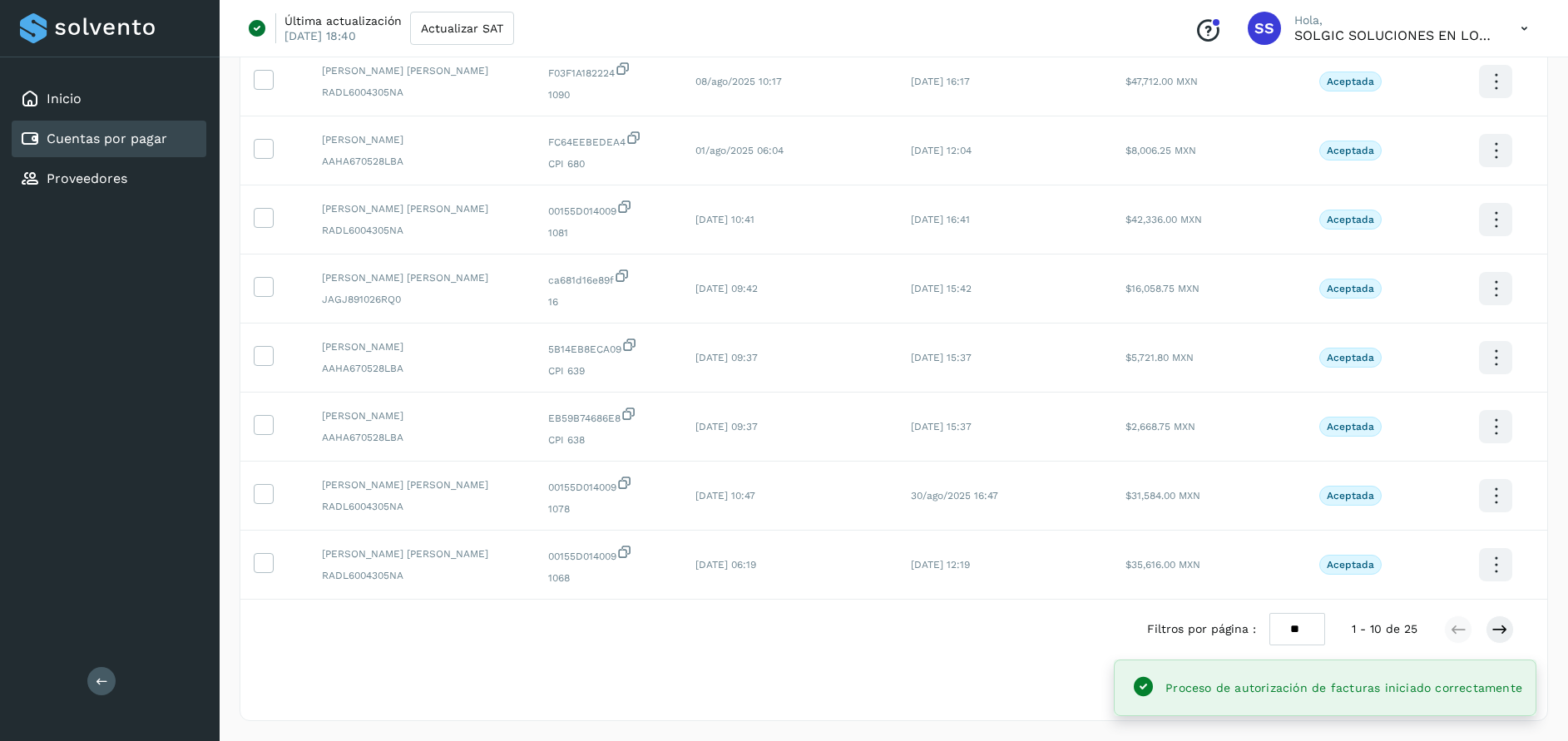
scroll to position [0, 0]
